Goal: Task Accomplishment & Management: Manage account settings

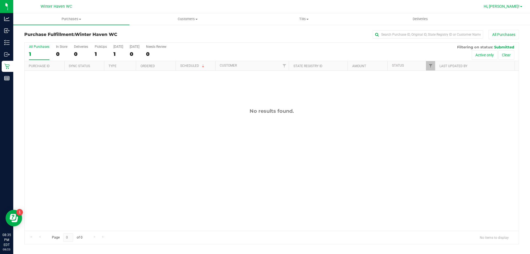
click at [508, 7] on span "Hi, [PERSON_NAME]!" at bounding box center [502, 6] width 36 height 4
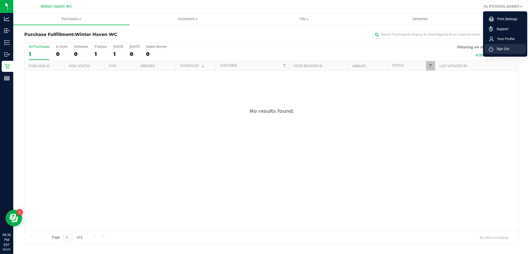
click at [509, 47] on span "Sign Out" at bounding box center [501, 49] width 16 height 6
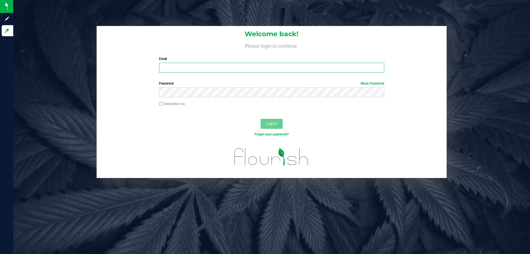
click at [187, 69] on input "Email" at bounding box center [271, 68] width 225 height 10
click at [261, 119] on button "Log In" at bounding box center [272, 124] width 22 height 10
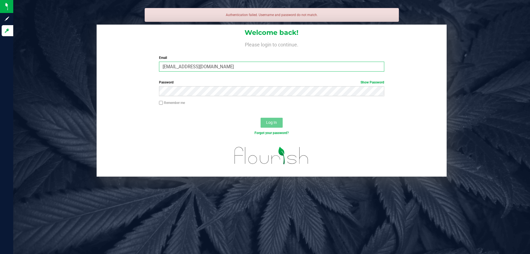
click at [203, 66] on input "[EMAIL_ADDRESS][DOMAIN_NAME]" at bounding box center [271, 67] width 225 height 10
type input "[EMAIL_ADDRESS][DOMAIN_NAME]"
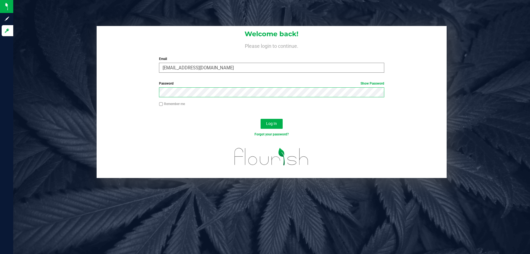
click at [261, 119] on button "Log In" at bounding box center [272, 124] width 22 height 10
